Goal: Browse casually: Explore the website without a specific task or goal

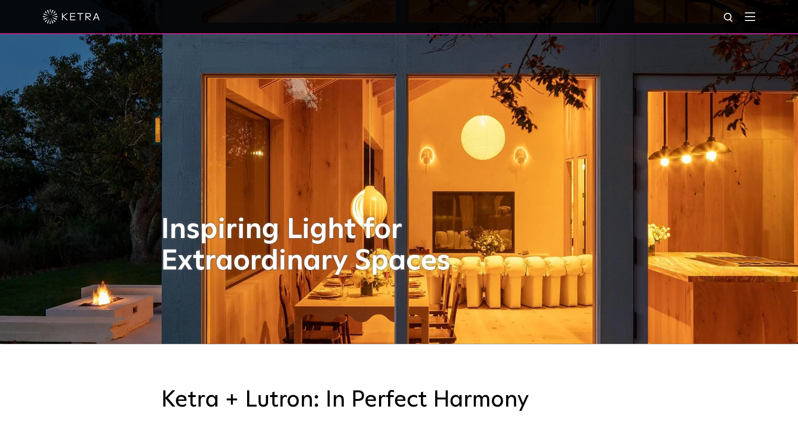
scroll to position [85, 0]
click at [601, 223] on div "Inspiring Light for Extraordinary Spaces" at bounding box center [399, 129] width 476 height 428
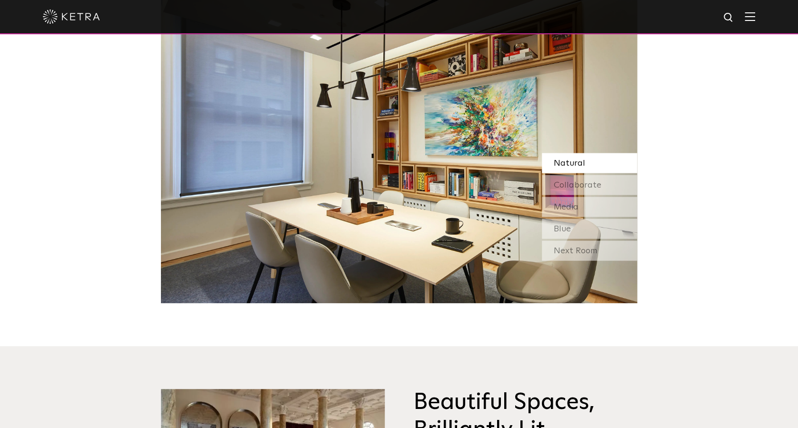
scroll to position [884, 0]
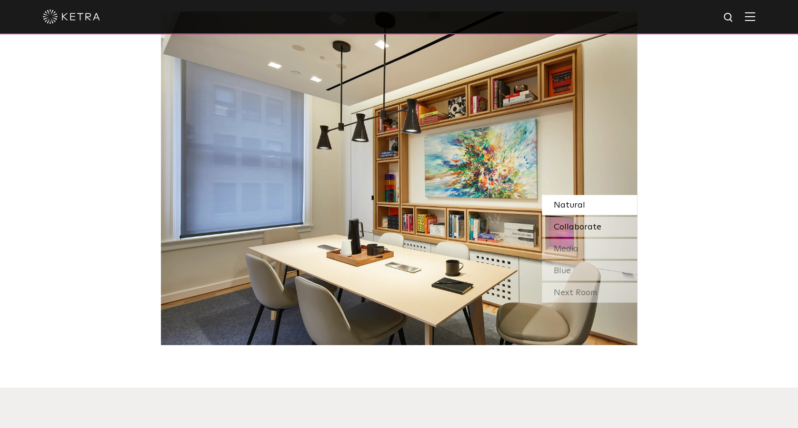
click at [567, 222] on span "Collaborate" at bounding box center [577, 226] width 48 height 9
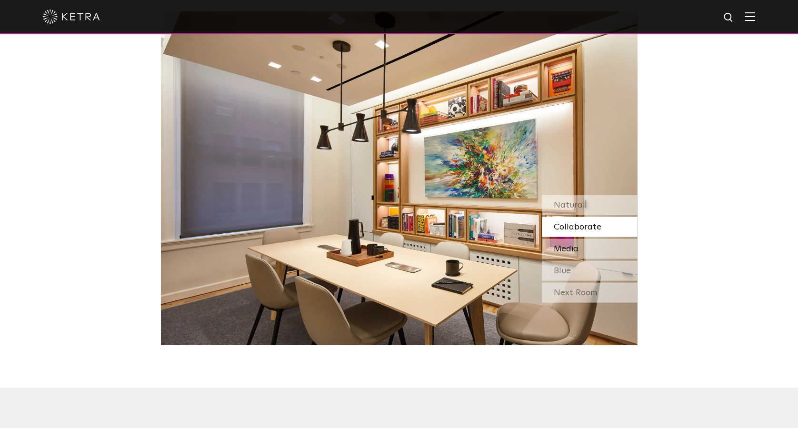
click at [567, 246] on span "Media" at bounding box center [565, 248] width 25 height 9
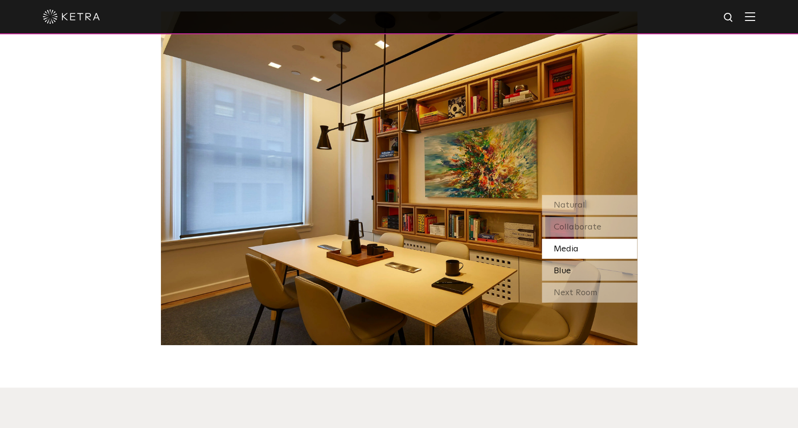
click at [570, 267] on div "Blue" at bounding box center [589, 270] width 95 height 20
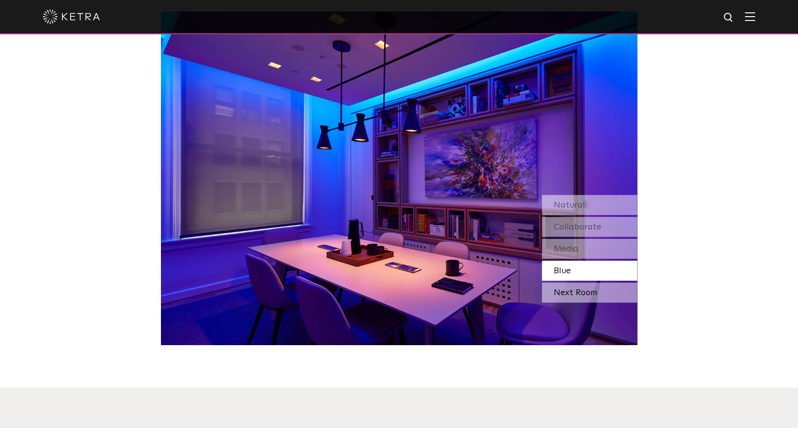
click at [561, 293] on div "Next Room" at bounding box center [589, 292] width 95 height 20
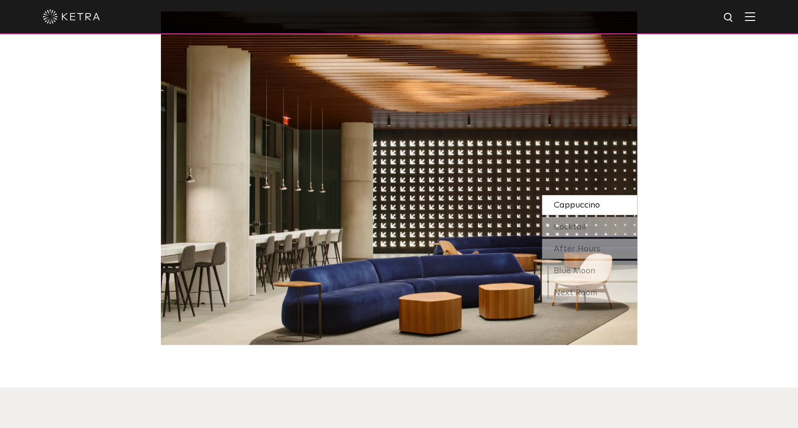
click at [576, 205] on span "Cappuccino" at bounding box center [576, 204] width 46 height 9
click at [575, 217] on div "Cocktail" at bounding box center [589, 227] width 95 height 20
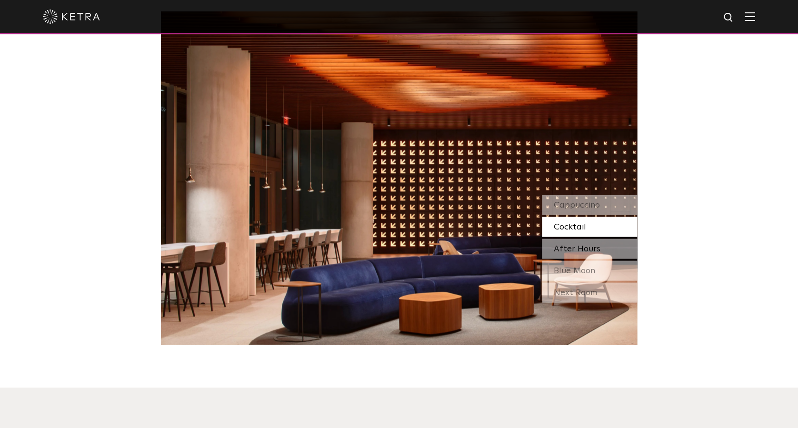
click at [567, 251] on span "After Hours" at bounding box center [576, 248] width 47 height 9
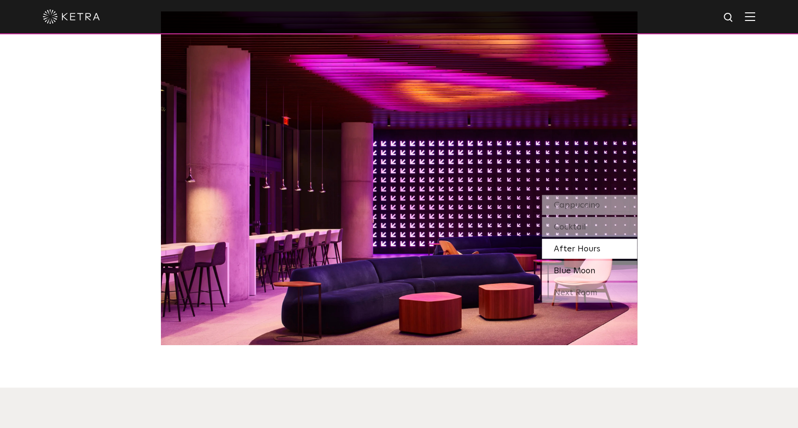
click at [577, 267] on span "Blue Moon" at bounding box center [573, 270] width 41 height 9
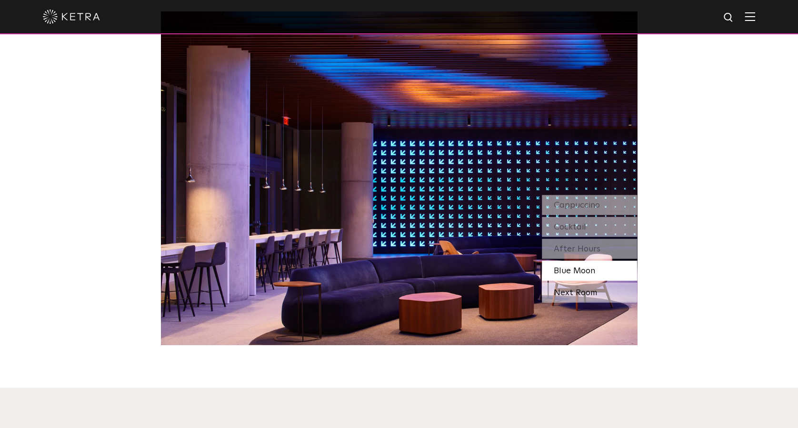
click at [580, 293] on div "Next Room" at bounding box center [589, 292] width 95 height 20
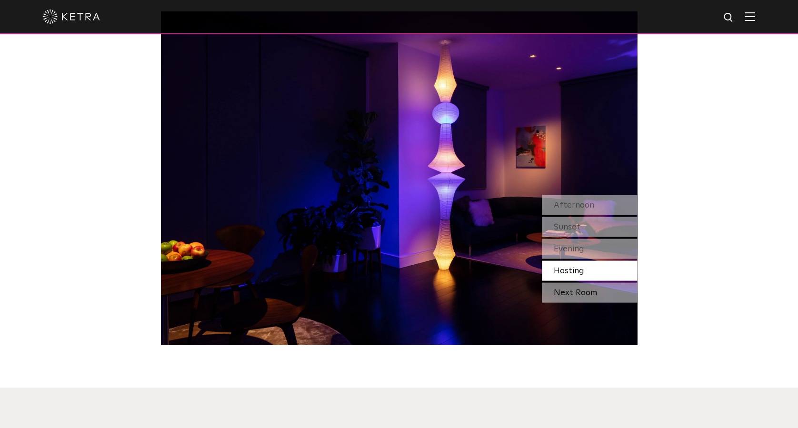
click at [556, 287] on div "Next Room" at bounding box center [589, 292] width 95 height 20
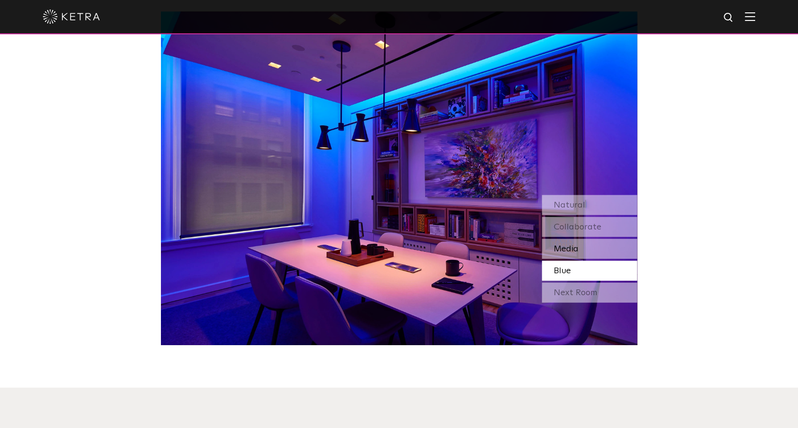
click at [571, 247] on span "Media" at bounding box center [565, 248] width 25 height 9
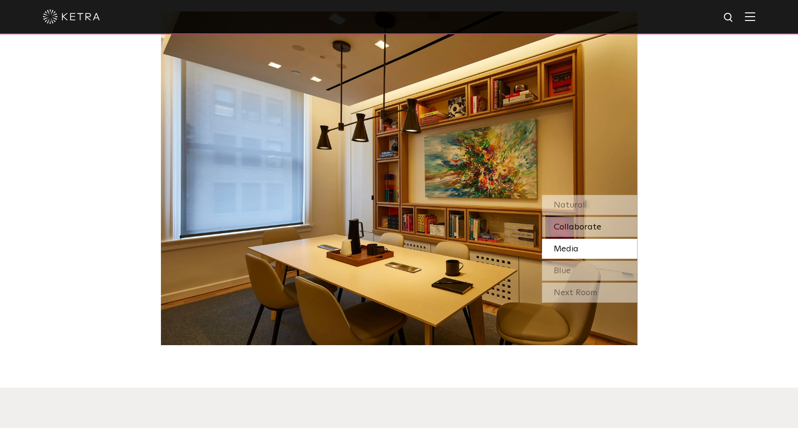
click at [573, 226] on span "Collaborate" at bounding box center [577, 226] width 48 height 9
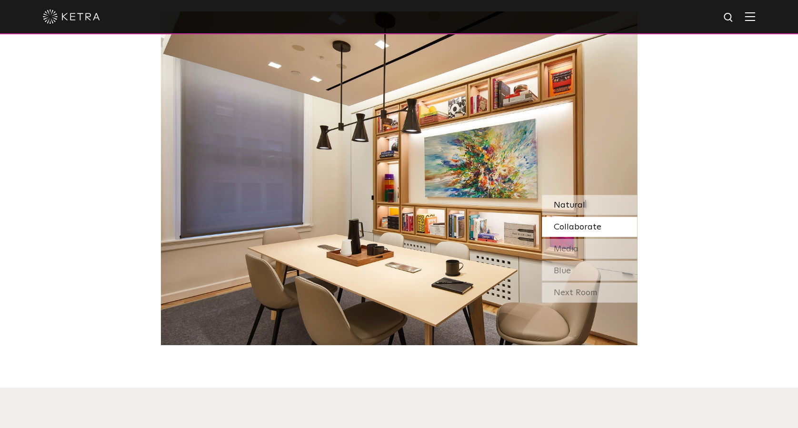
click at [572, 211] on div "Natural" at bounding box center [589, 205] width 95 height 20
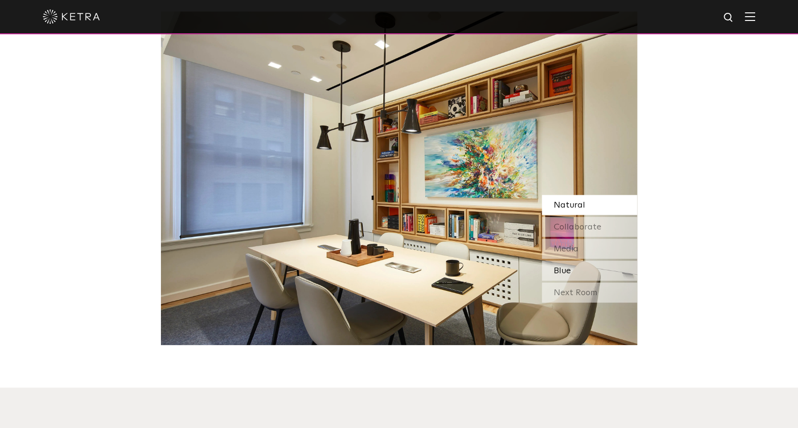
click at [563, 262] on div "Blue" at bounding box center [589, 270] width 95 height 20
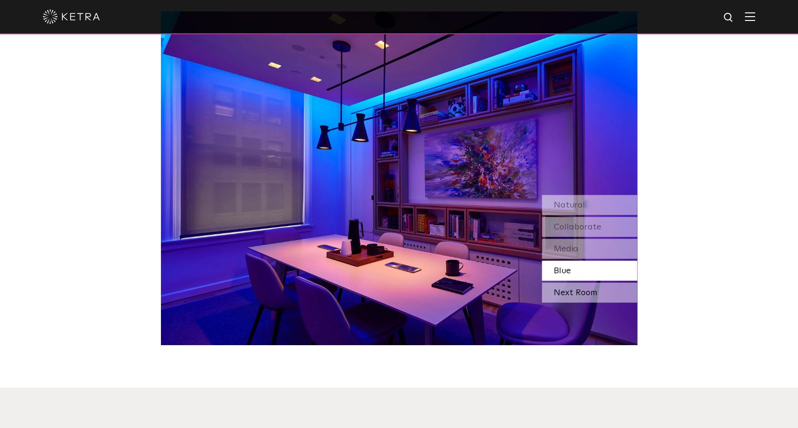
click at [569, 293] on div "Next Room" at bounding box center [589, 292] width 95 height 20
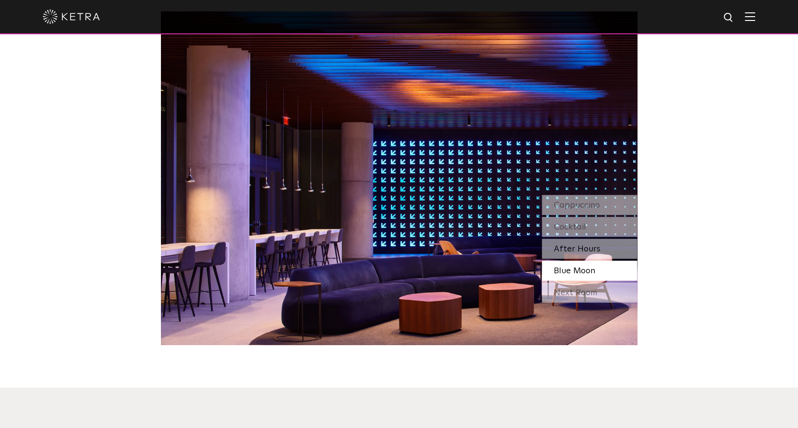
click at [580, 257] on div "After Hours" at bounding box center [589, 248] width 95 height 20
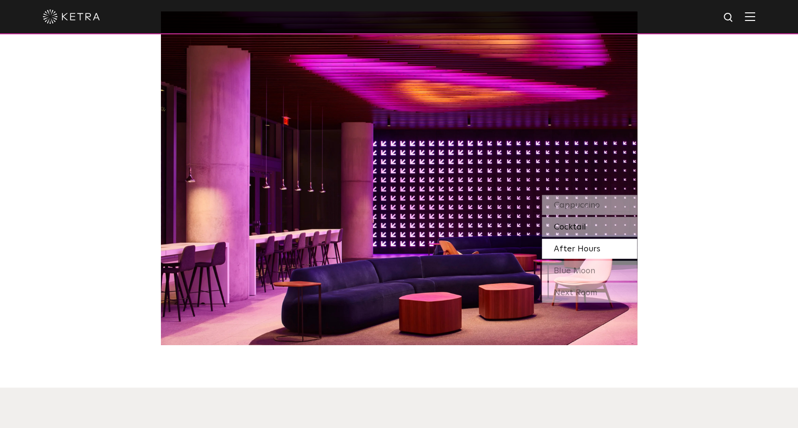
click at [582, 231] on span "Cocktail" at bounding box center [569, 226] width 32 height 9
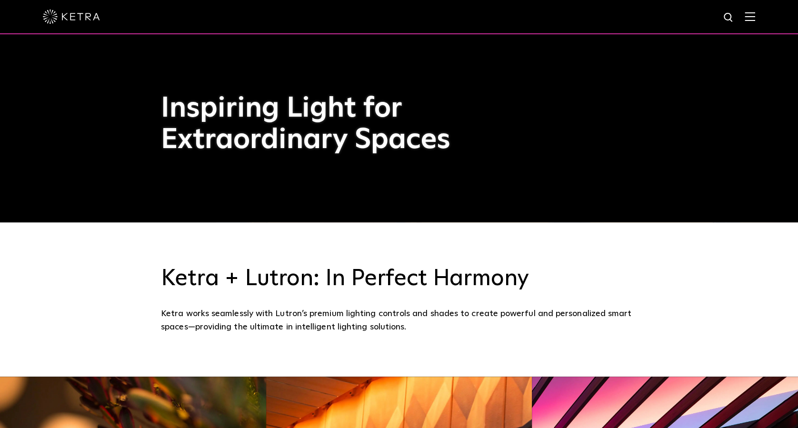
scroll to position [204, 0]
